Goal: Information Seeking & Learning: Learn about a topic

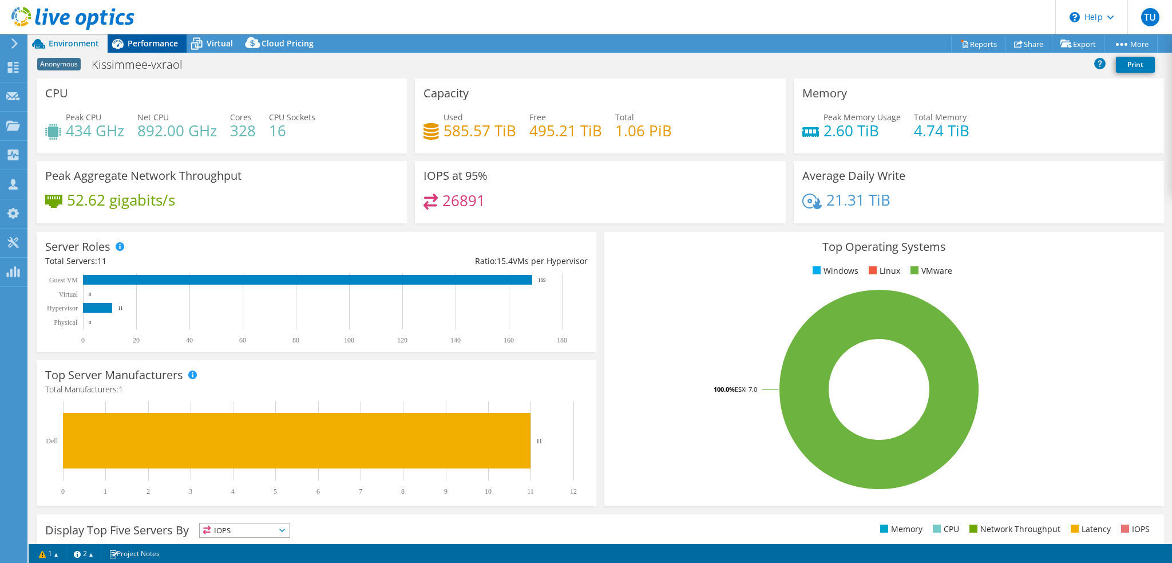
click at [146, 45] on span "Performance" at bounding box center [153, 43] width 50 height 11
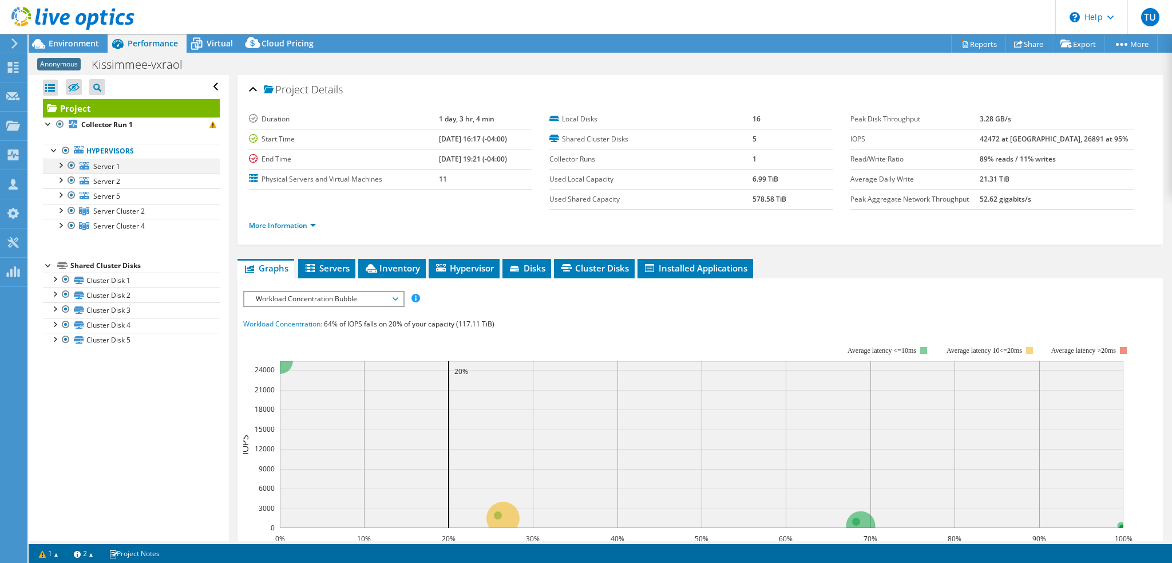
click at [71, 164] on div at bounding box center [71, 166] width 11 height 14
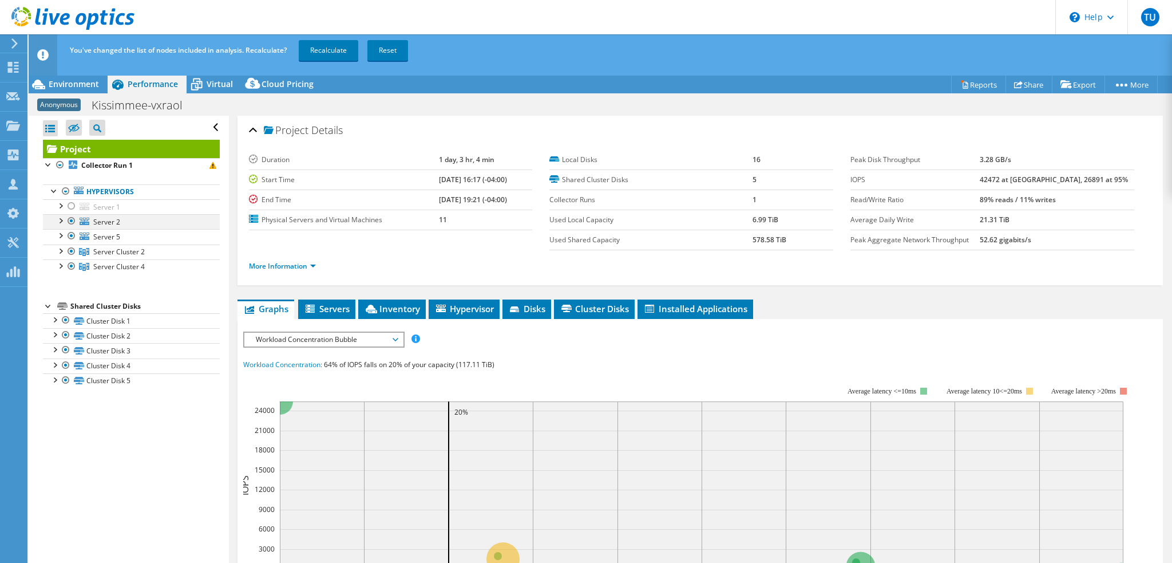
click at [72, 222] on div at bounding box center [71, 221] width 11 height 14
drag, startPoint x: 72, startPoint y: 238, endPoint x: 69, endPoint y: 244, distance: 6.4
click at [71, 238] on div at bounding box center [71, 236] width 11 height 14
click at [60, 252] on div at bounding box center [59, 249] width 11 height 11
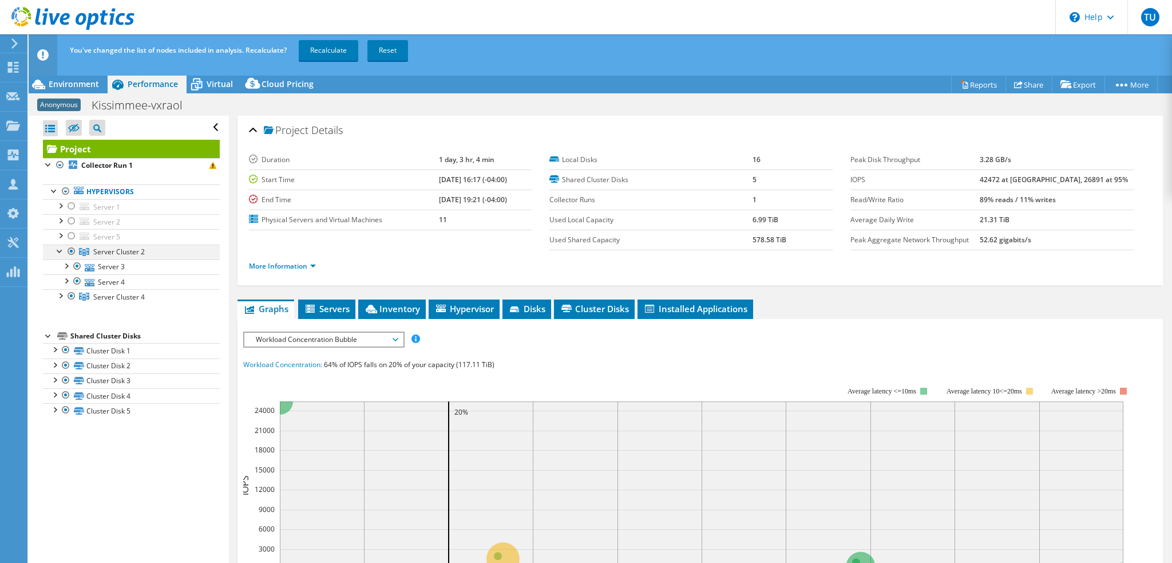
click at [72, 251] on div at bounding box center [71, 251] width 11 height 14
click at [345, 46] on link "Recalculate" at bounding box center [329, 50] width 60 height 21
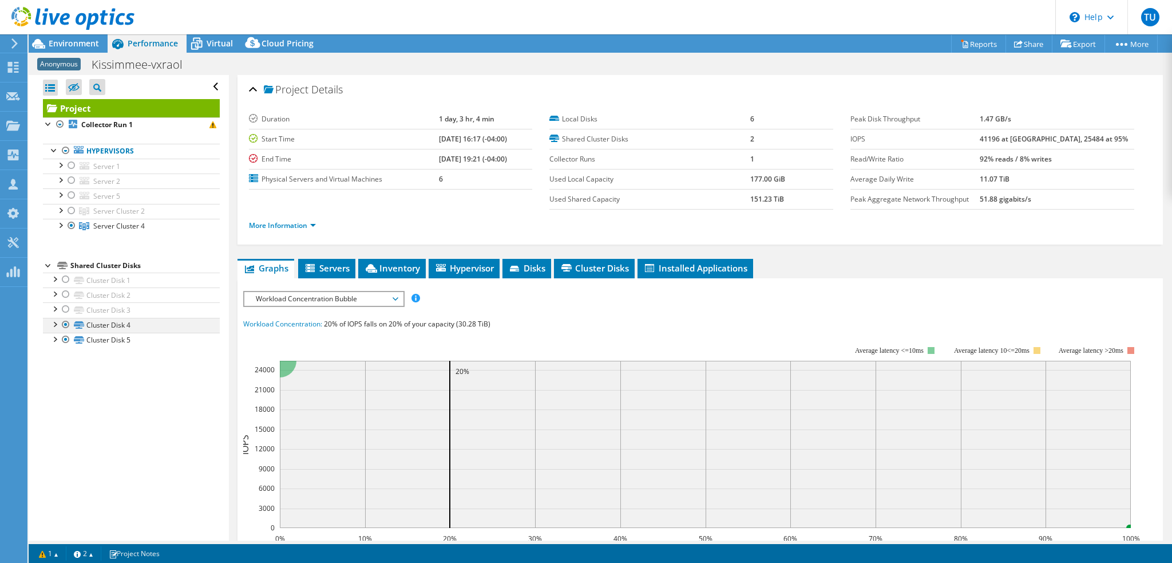
click at [56, 323] on div at bounding box center [54, 323] width 11 height 11
click at [53, 322] on div at bounding box center [54, 323] width 11 height 11
click at [54, 333] on div at bounding box center [54, 338] width 11 height 11
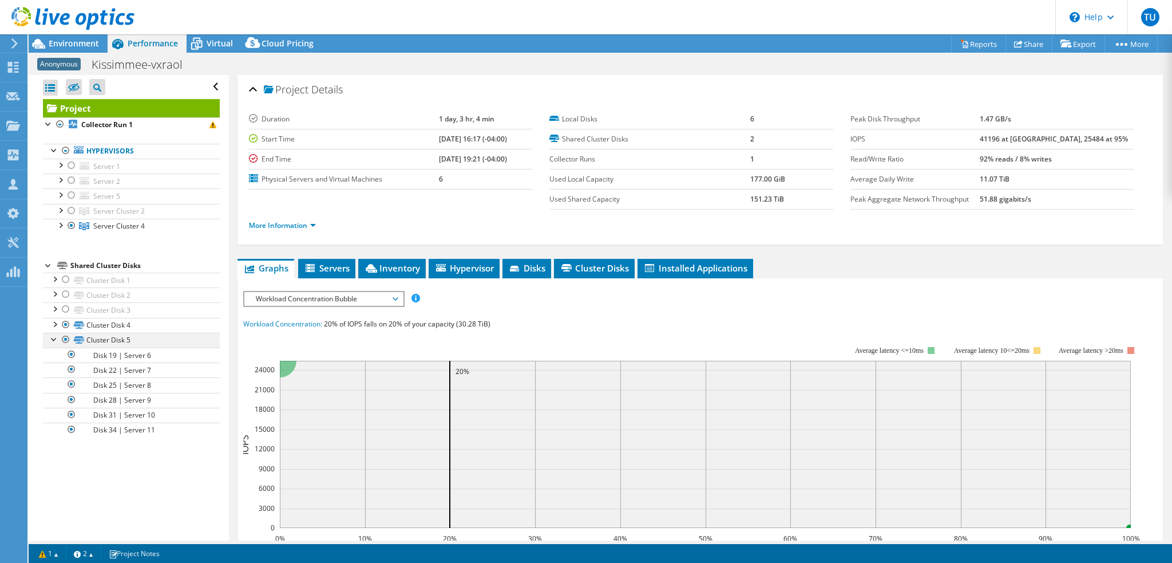
click at [54, 333] on div at bounding box center [54, 338] width 11 height 11
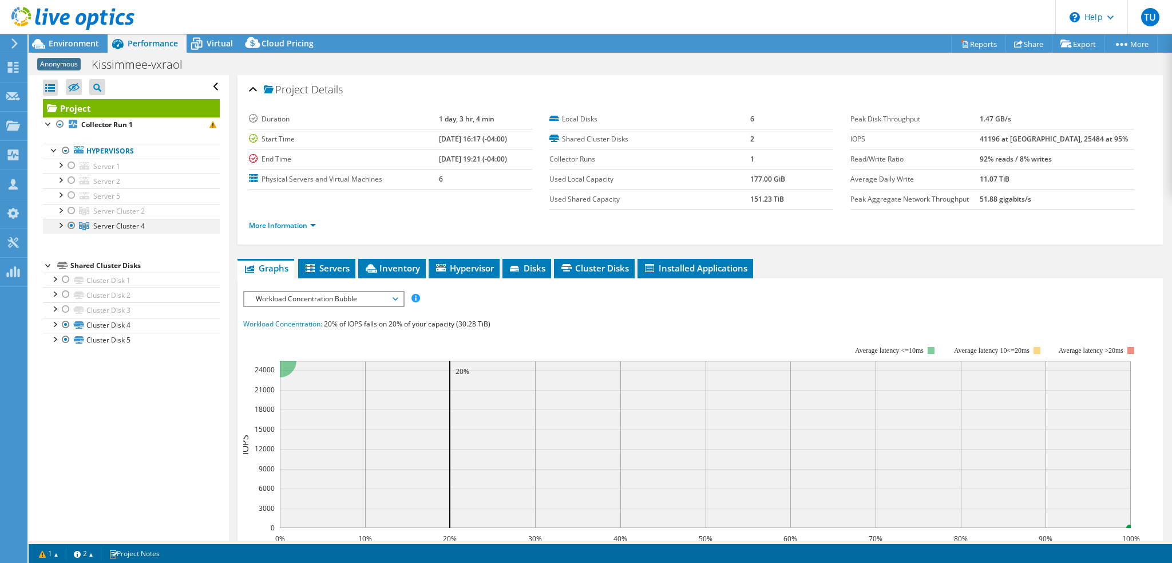
click at [61, 225] on div at bounding box center [59, 224] width 11 height 11
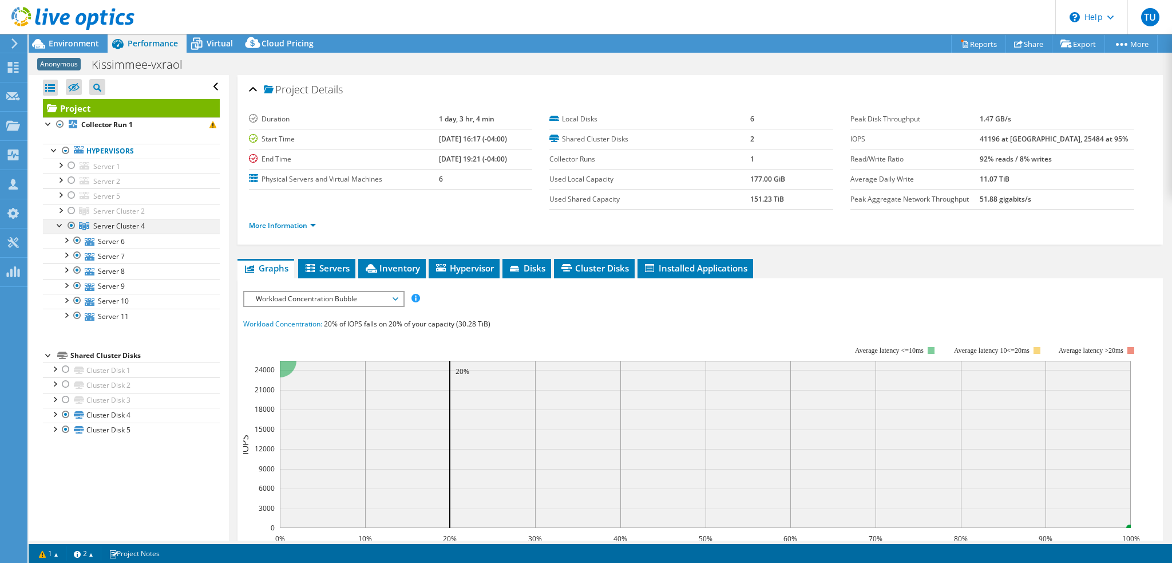
click at [61, 225] on div at bounding box center [59, 224] width 11 height 11
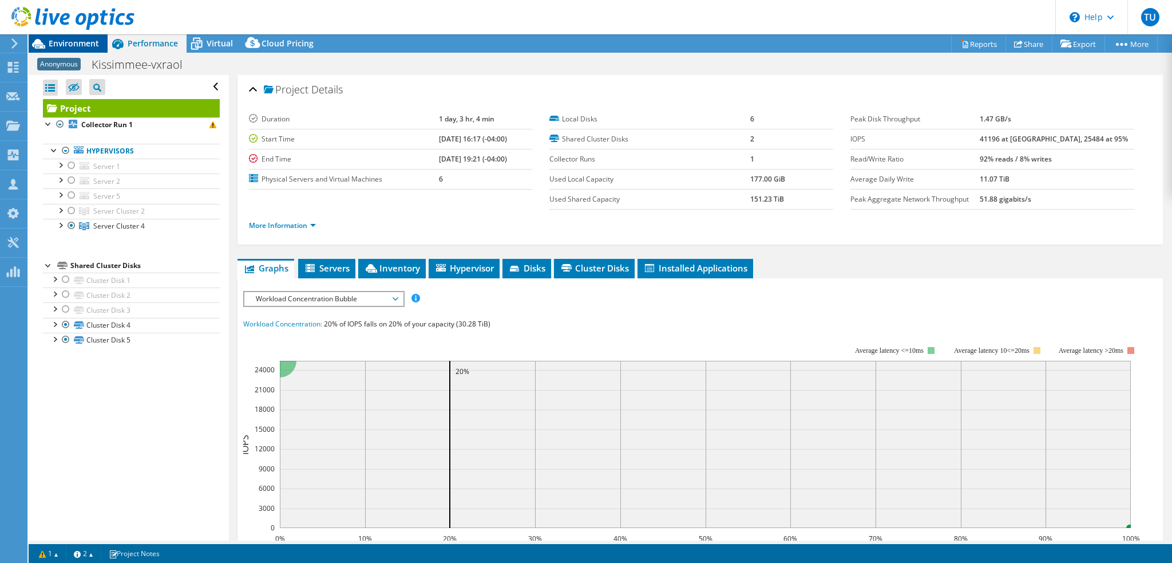
click at [93, 44] on span "Environment" at bounding box center [74, 43] width 50 height 11
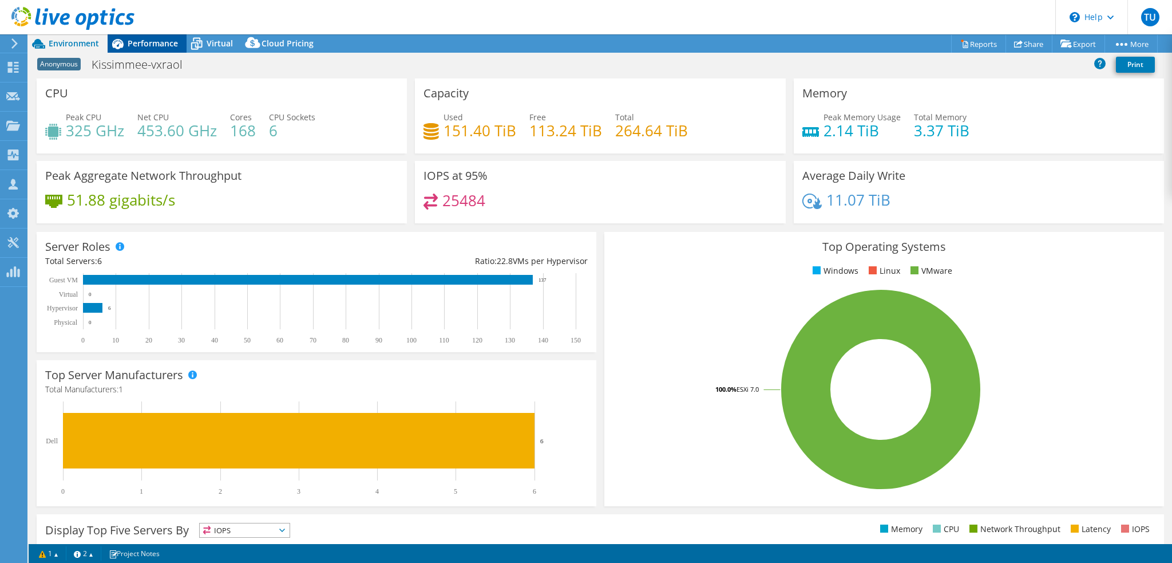
click at [145, 41] on span "Performance" at bounding box center [153, 43] width 50 height 11
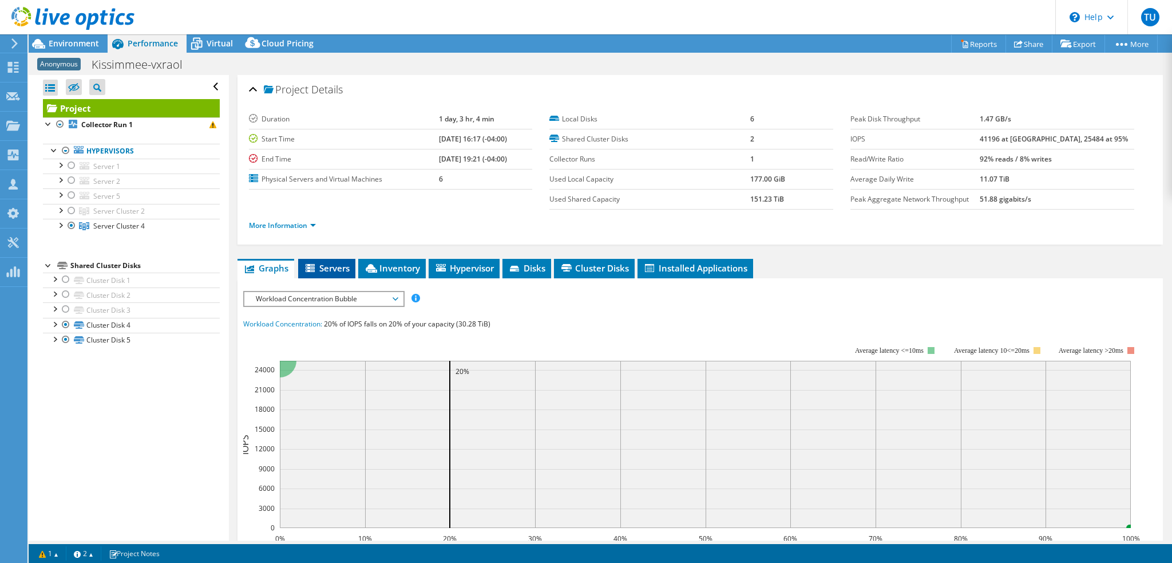
click at [342, 262] on span "Servers" at bounding box center [327, 267] width 46 height 11
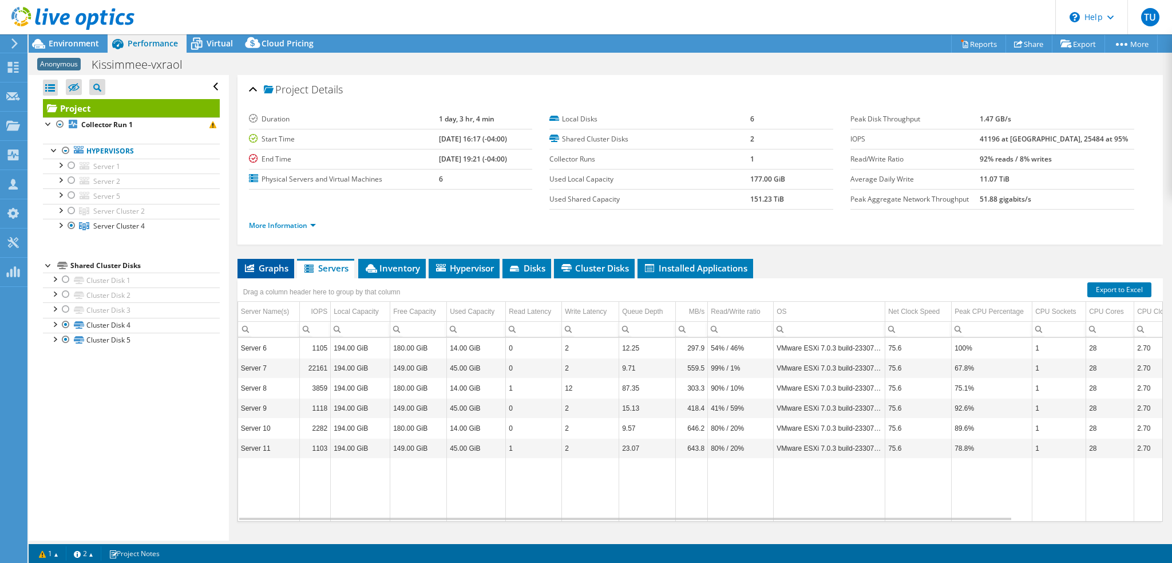
click at [272, 263] on span "Graphs" at bounding box center [265, 267] width 45 height 11
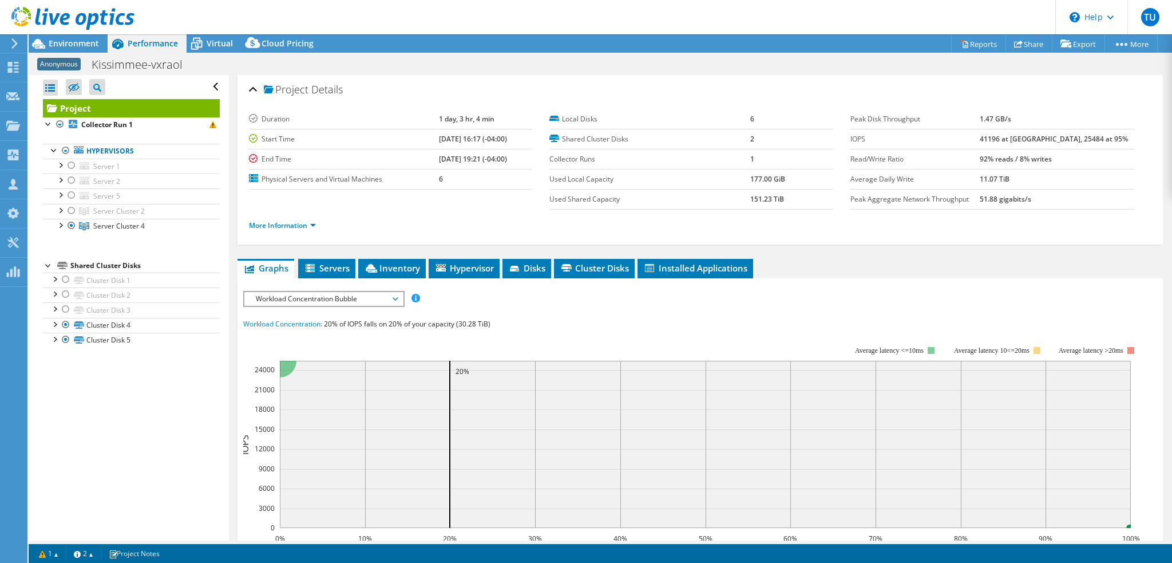
click at [329, 299] on span "Workload Concentration Bubble" at bounding box center [323, 299] width 147 height 14
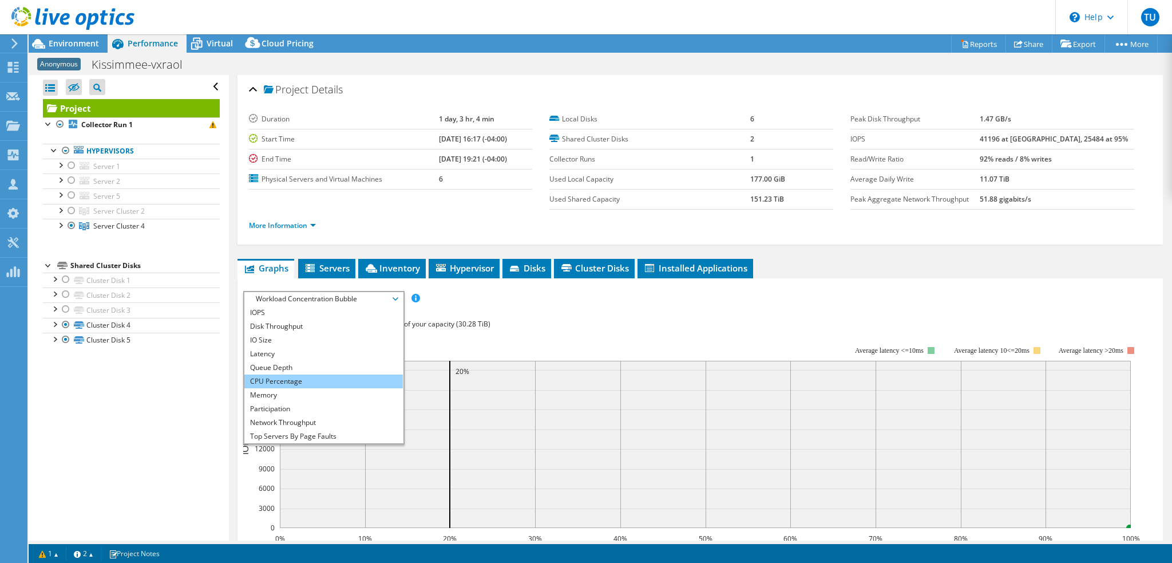
click at [300, 374] on li "CPU Percentage" at bounding box center [323, 381] width 159 height 14
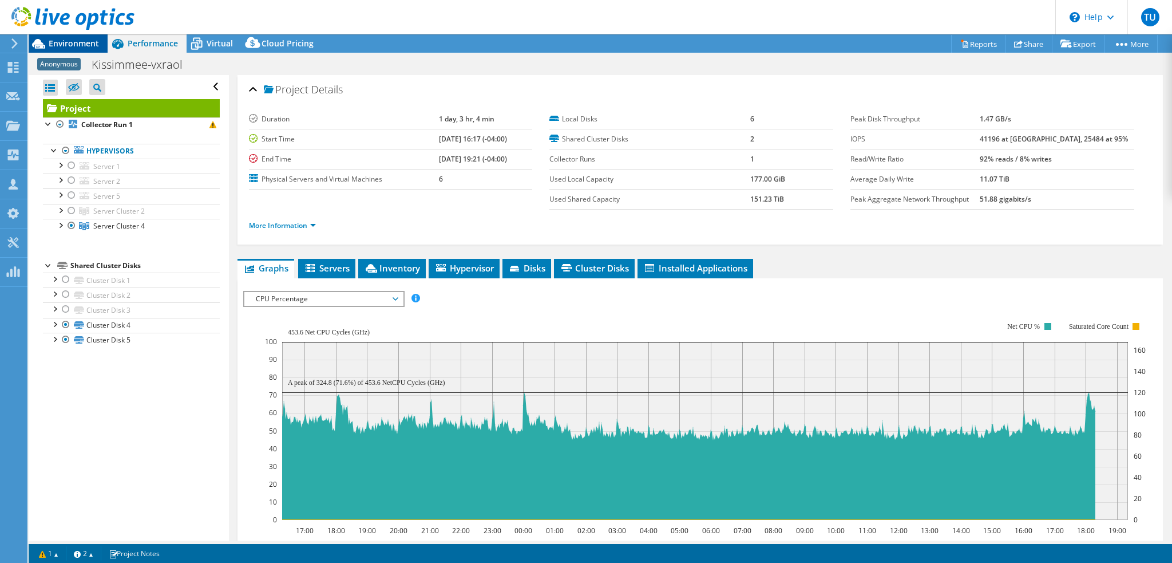
click at [77, 46] on span "Environment" at bounding box center [74, 43] width 50 height 11
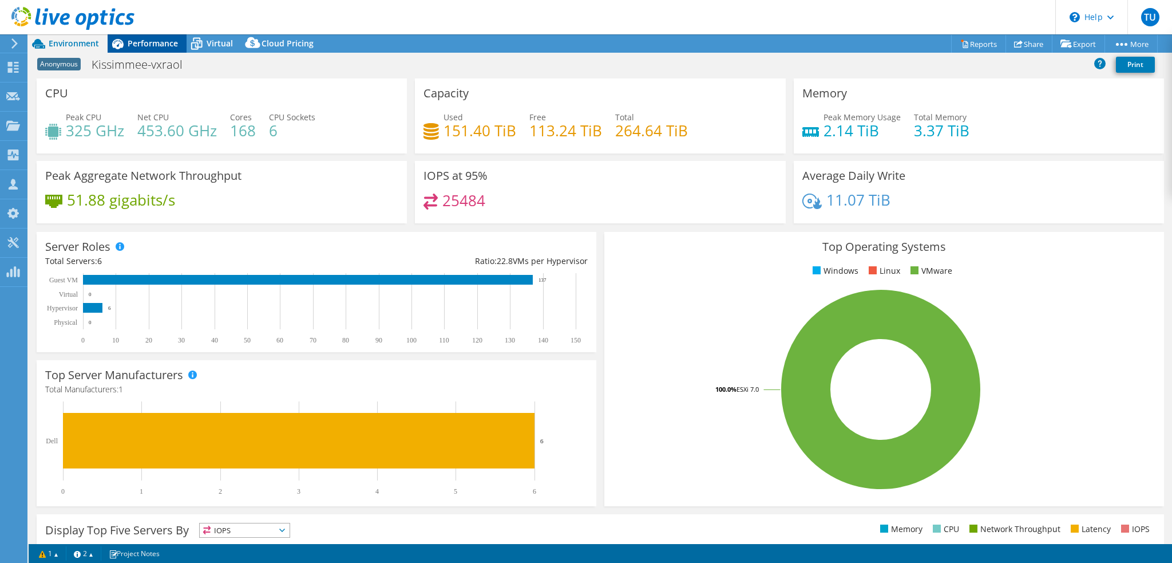
click at [139, 41] on span "Performance" at bounding box center [153, 43] width 50 height 11
